Goal: Check status: Check status

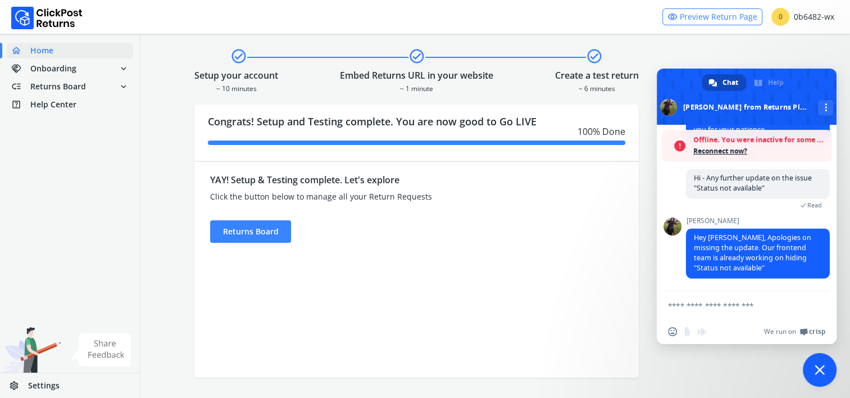
scroll to position [1798, 0]
click at [79, 90] on span "Returns Board" at bounding box center [58, 86] width 56 height 11
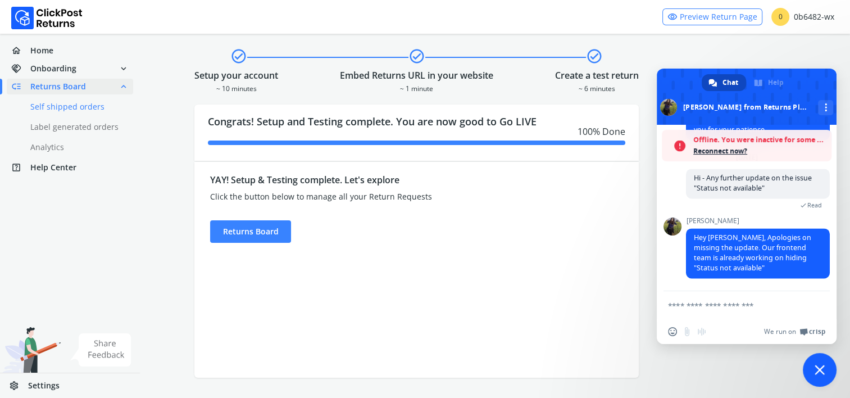
click at [79, 103] on link "done Self shipped orders" at bounding box center [77, 107] width 140 height 16
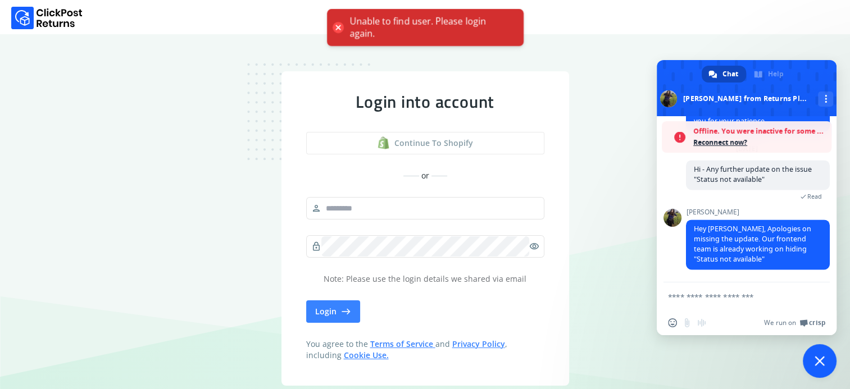
click at [445, 147] on span "Continue to shopify" at bounding box center [433, 143] width 79 height 11
